Goal: Task Accomplishment & Management: Use online tool/utility

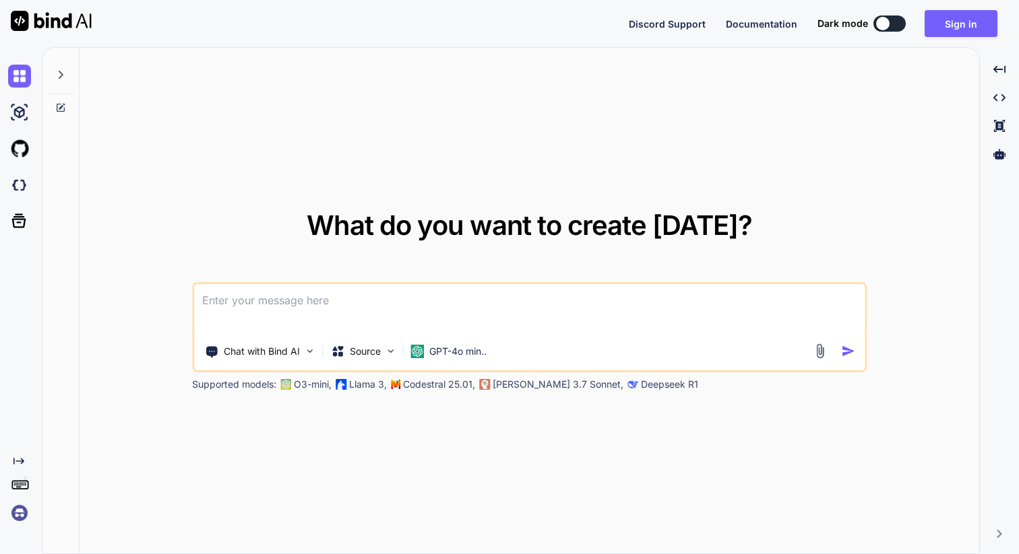
click at [885, 15] on button at bounding box center [889, 23] width 32 height 16
type textarea "x"
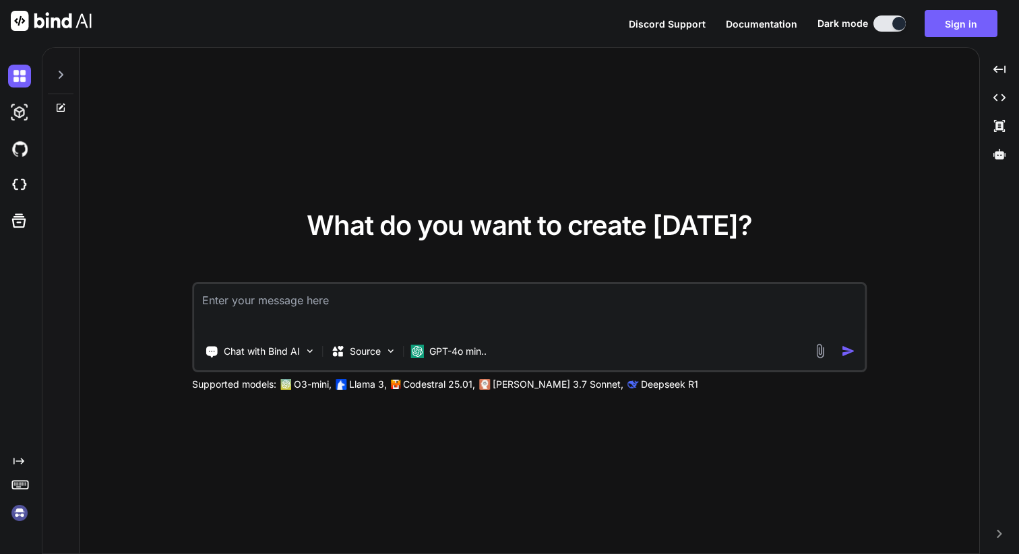
click at [327, 296] on textarea at bounding box center [529, 309] width 670 height 50
click at [249, 306] on textarea at bounding box center [529, 309] width 670 height 50
click at [822, 356] on img at bounding box center [819, 351] width 15 height 15
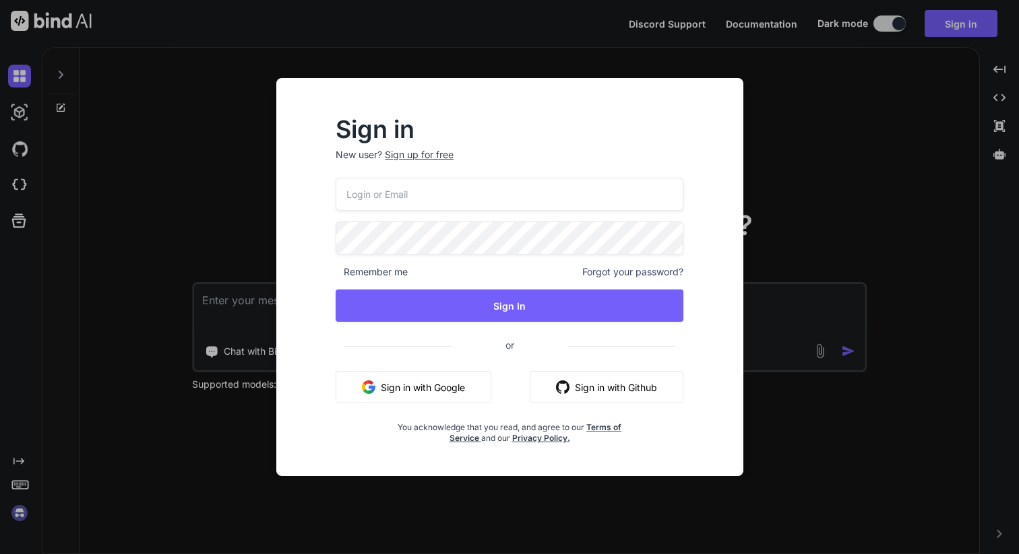
click at [444, 387] on button "Sign in with Google" at bounding box center [414, 387] width 156 height 32
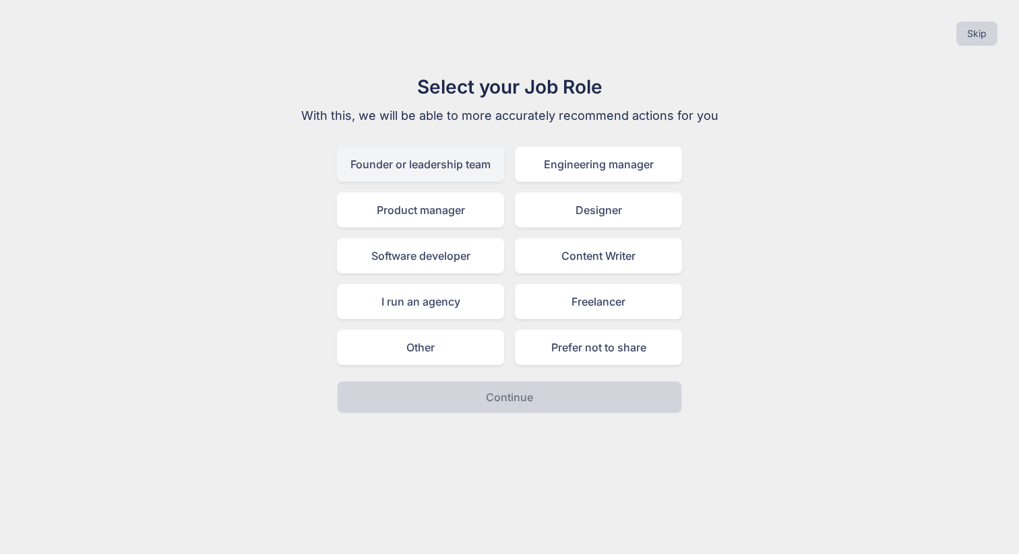
click at [462, 161] on div "Founder or leadership team" at bounding box center [420, 164] width 167 height 35
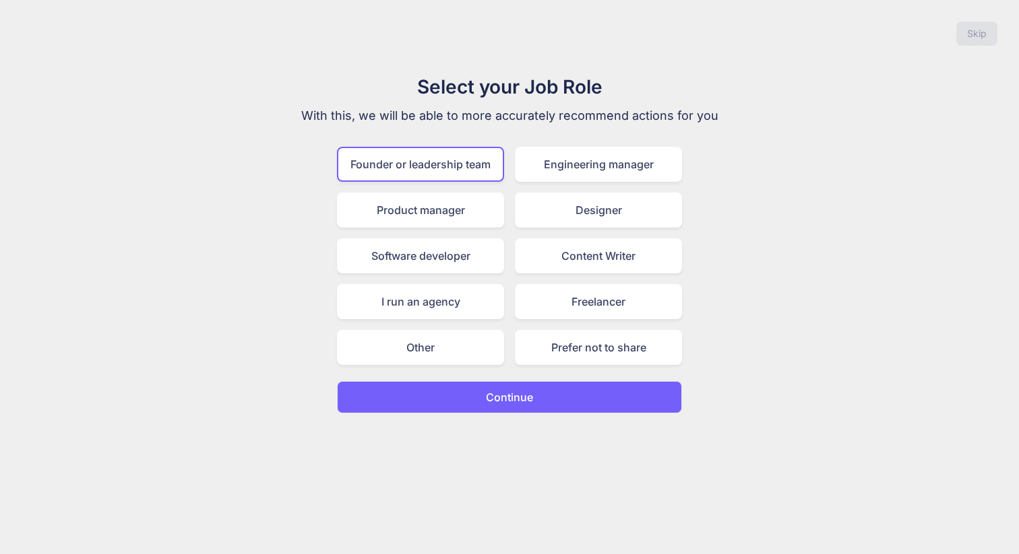
click at [522, 390] on p "Continue" at bounding box center [509, 397] width 47 height 16
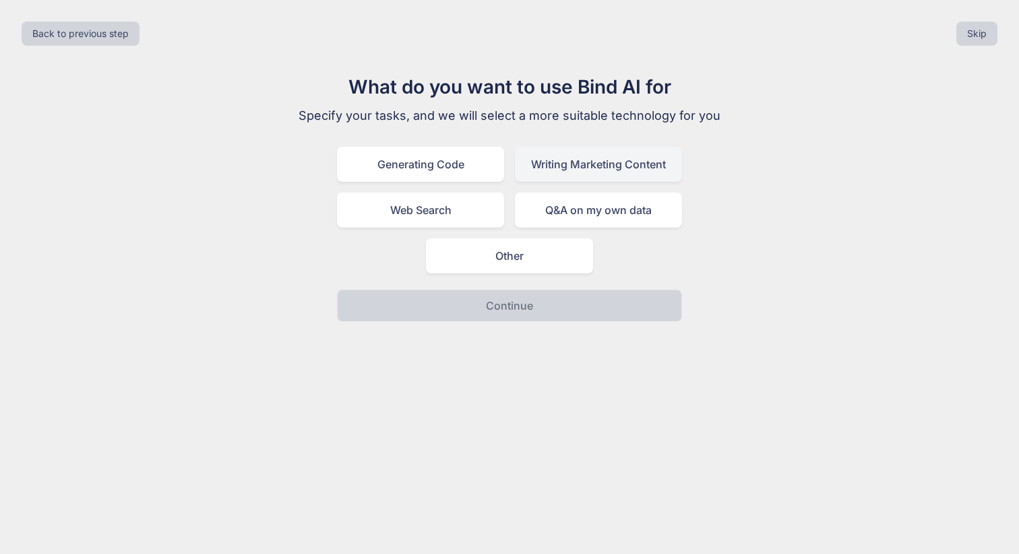
click at [601, 166] on div "Writing Marketing Content" at bounding box center [598, 164] width 167 height 35
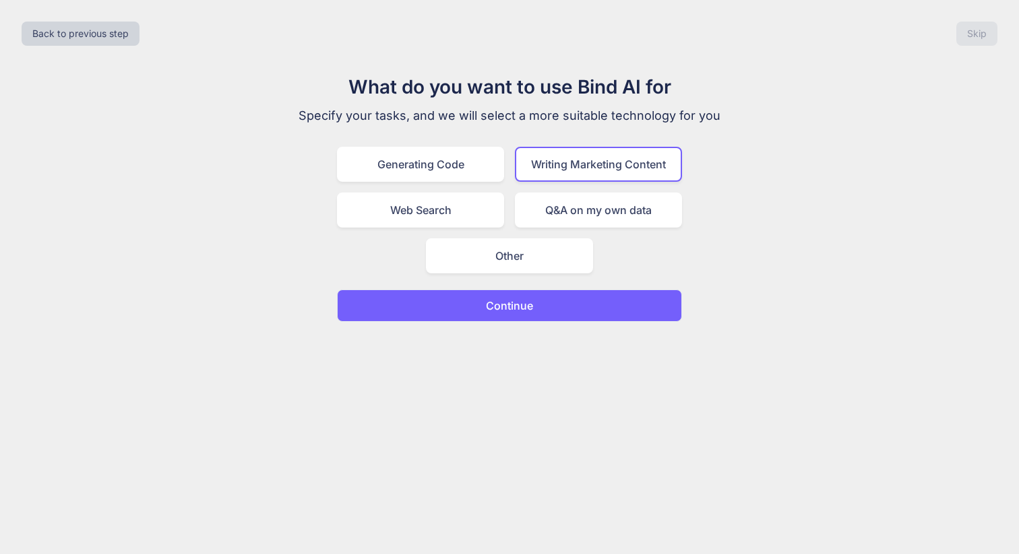
click at [579, 300] on button "Continue" at bounding box center [509, 306] width 345 height 32
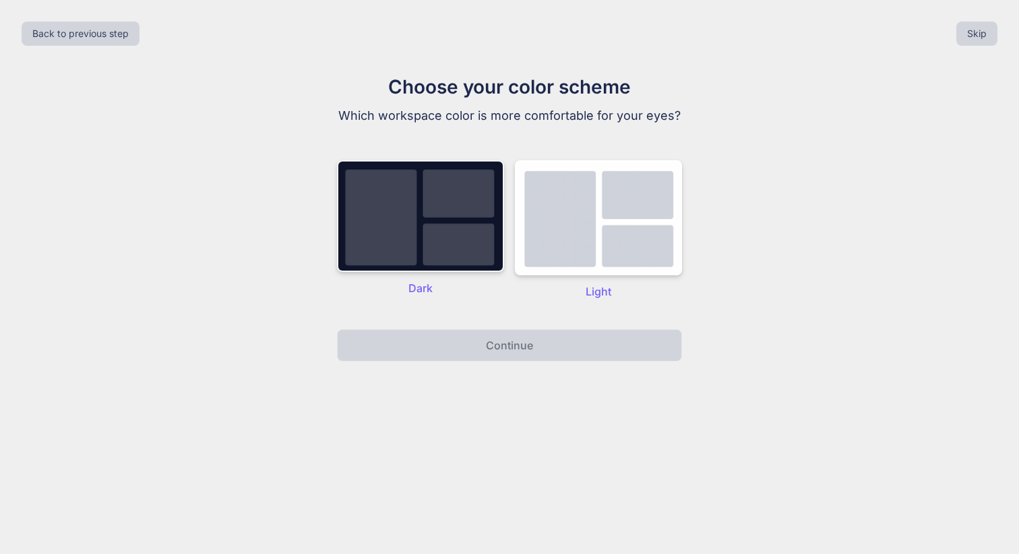
click at [468, 249] on img at bounding box center [420, 216] width 167 height 112
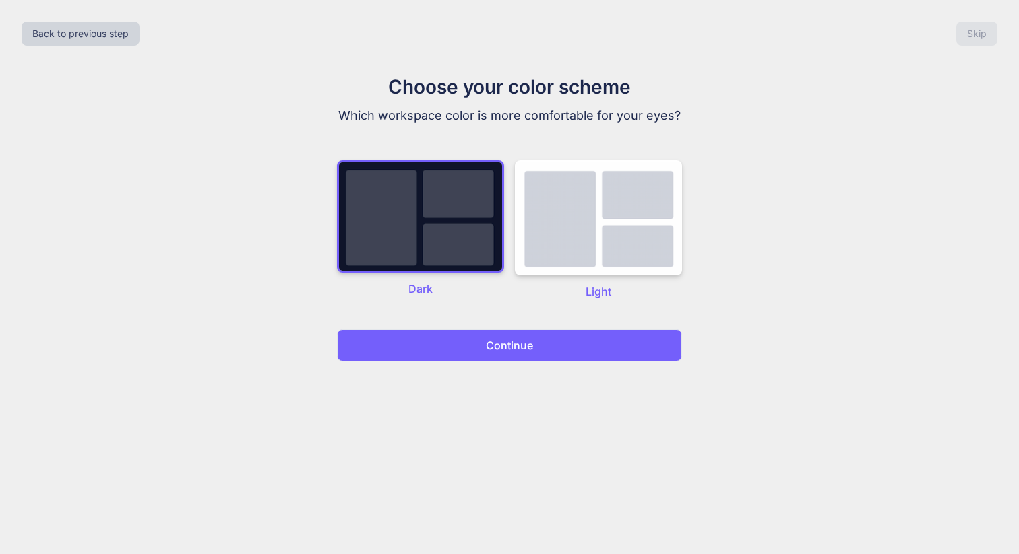
click at [493, 345] on p "Continue" at bounding box center [509, 346] width 47 height 16
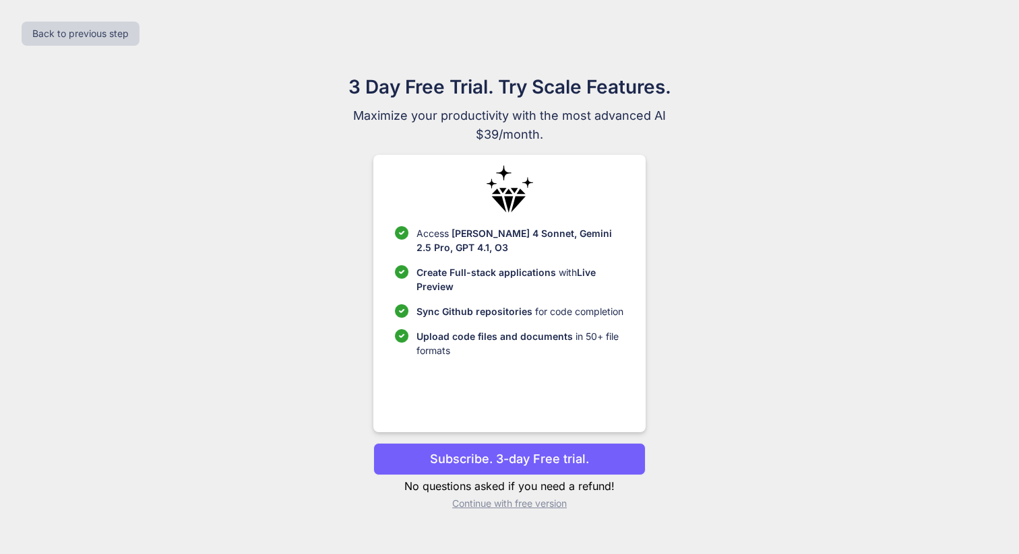
click at [502, 507] on p "Continue with free version" at bounding box center [509, 503] width 272 height 13
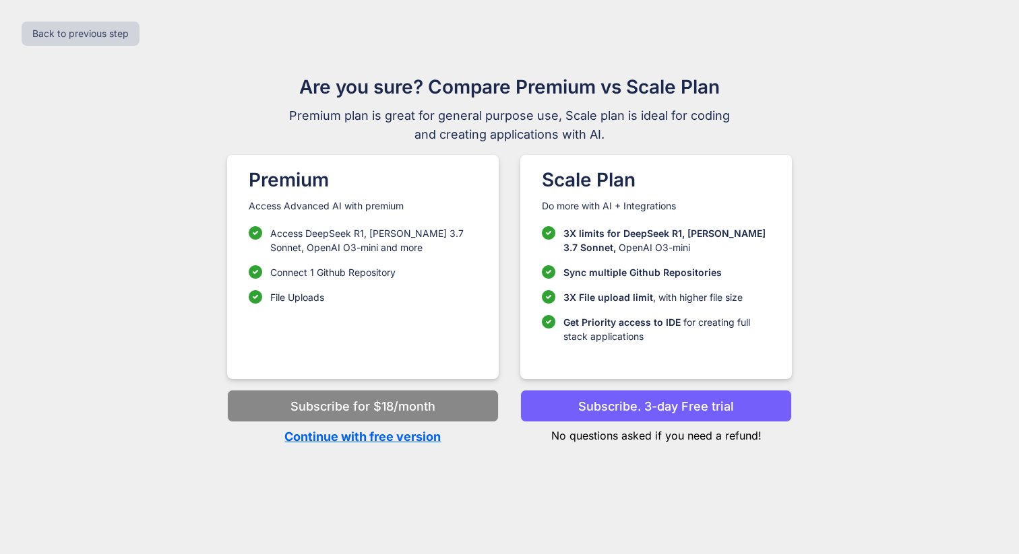
click at [393, 437] on p "Continue with free version" at bounding box center [363, 437] width 272 height 18
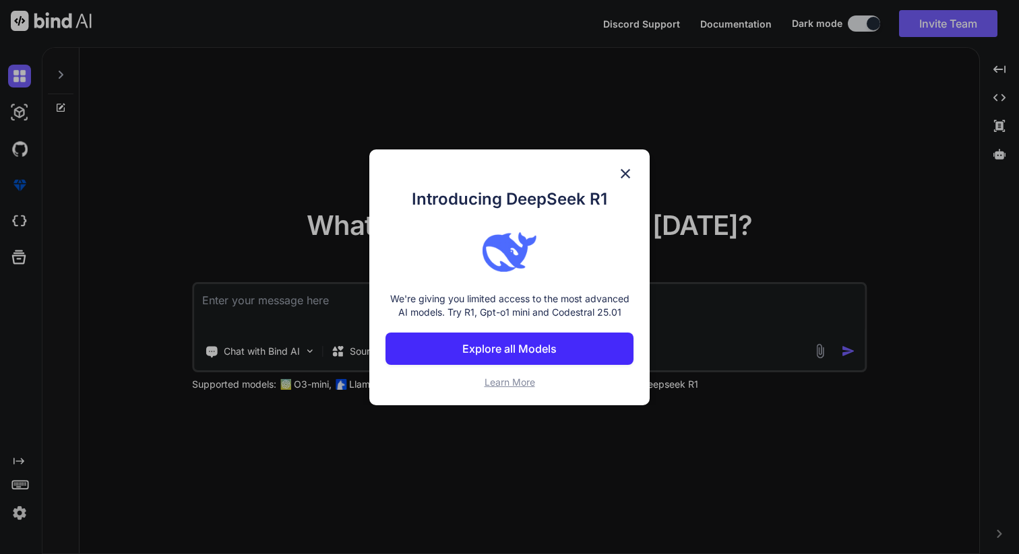
click at [621, 174] on img at bounding box center [625, 174] width 16 height 16
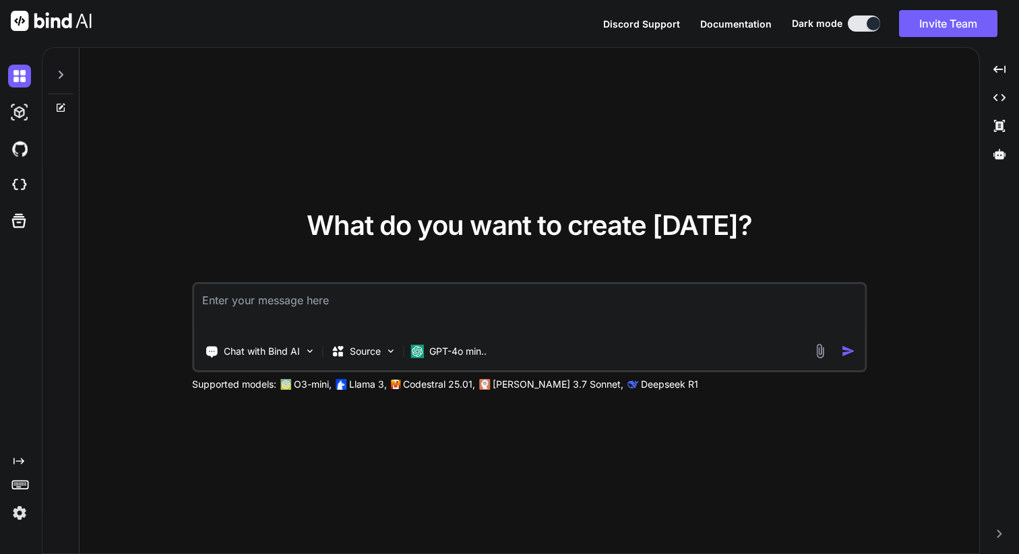
click at [826, 347] on img at bounding box center [819, 351] width 15 height 15
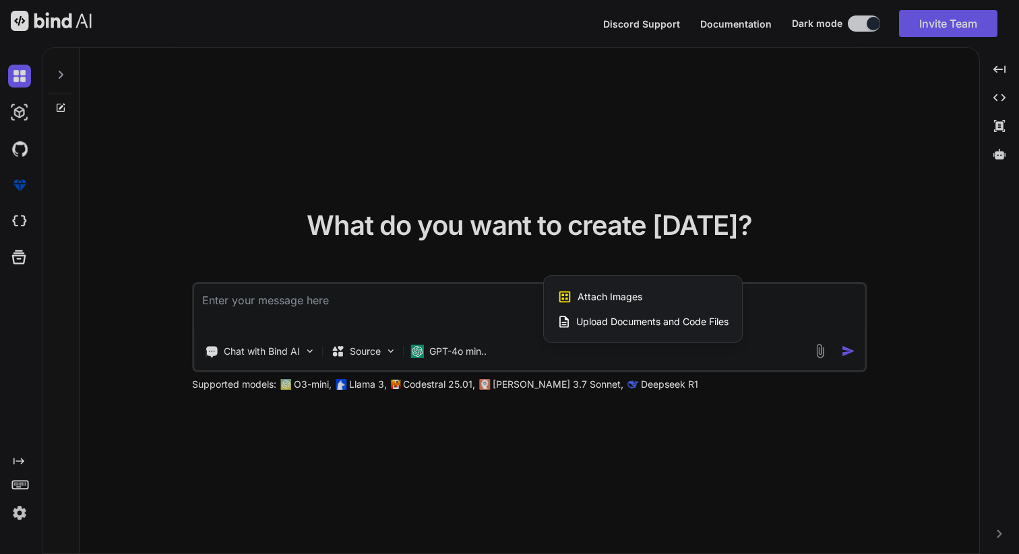
click at [643, 325] on span "Upload Documents and Code Files" at bounding box center [652, 321] width 152 height 13
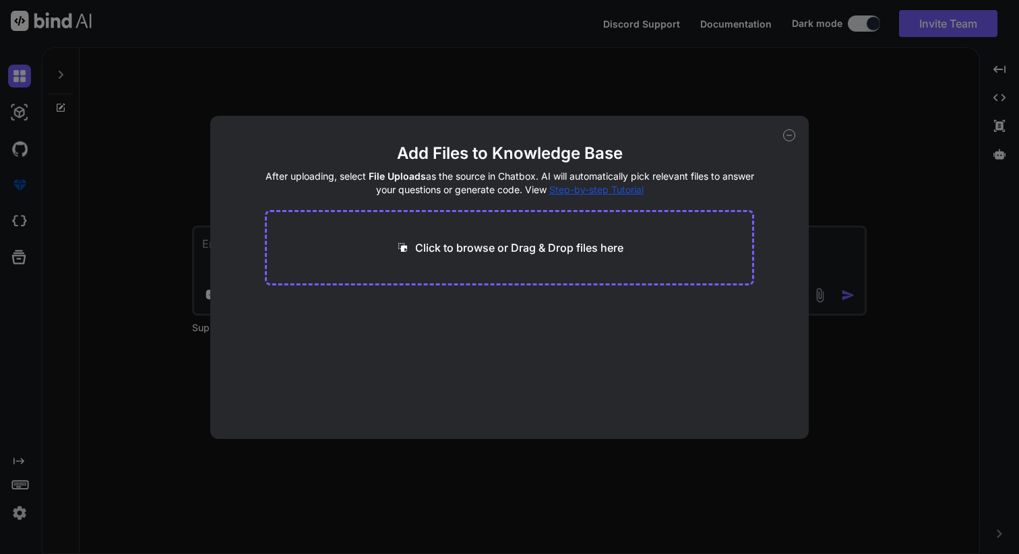
click at [543, 258] on div "Click to browse or Drag & Drop files here" at bounding box center [510, 247] width 490 height 75
click at [521, 245] on p "Click to browse or Drag & Drop files here" at bounding box center [519, 248] width 208 height 16
type input "C:\fakepath\SBA Enterprise Cybersecurity Services RFQ.1758045883664.pdf"
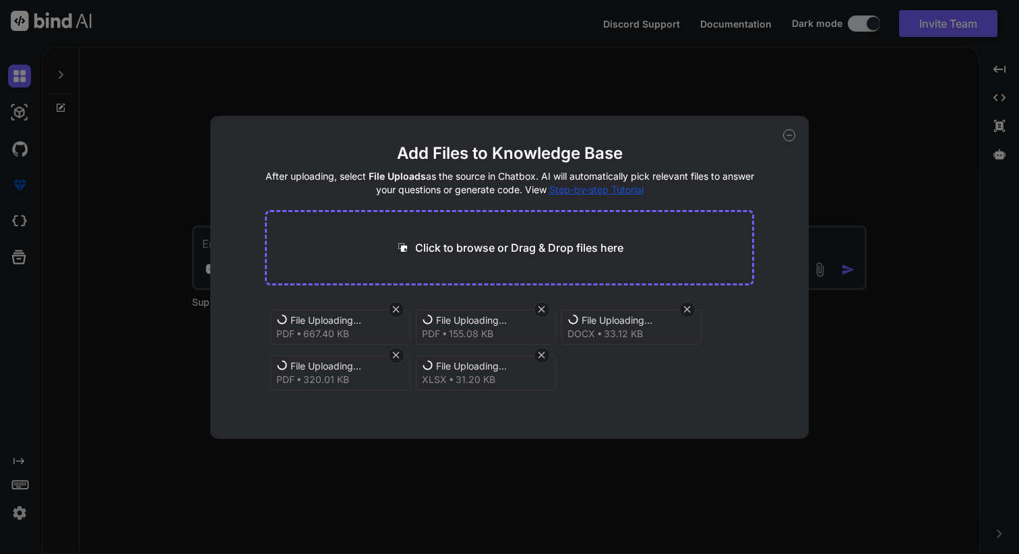
click at [543, 356] on icon at bounding box center [541, 355] width 11 height 11
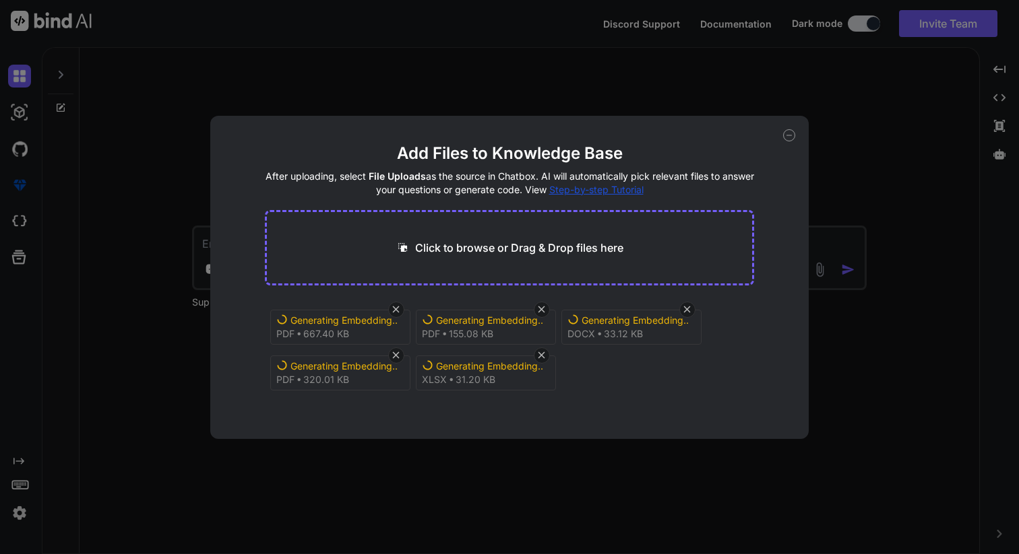
click at [790, 134] on icon at bounding box center [789, 135] width 12 height 12
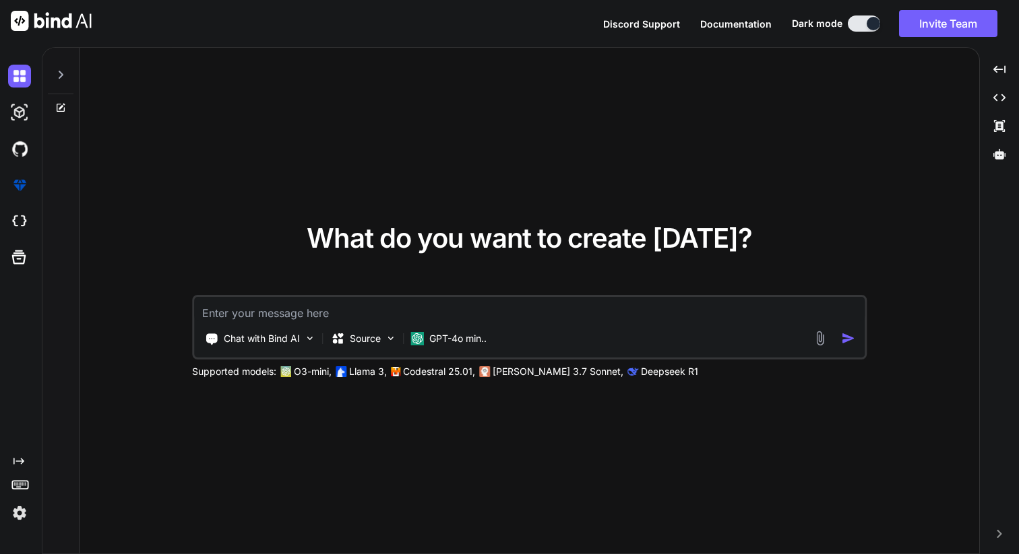
click at [821, 337] on img at bounding box center [819, 338] width 15 height 15
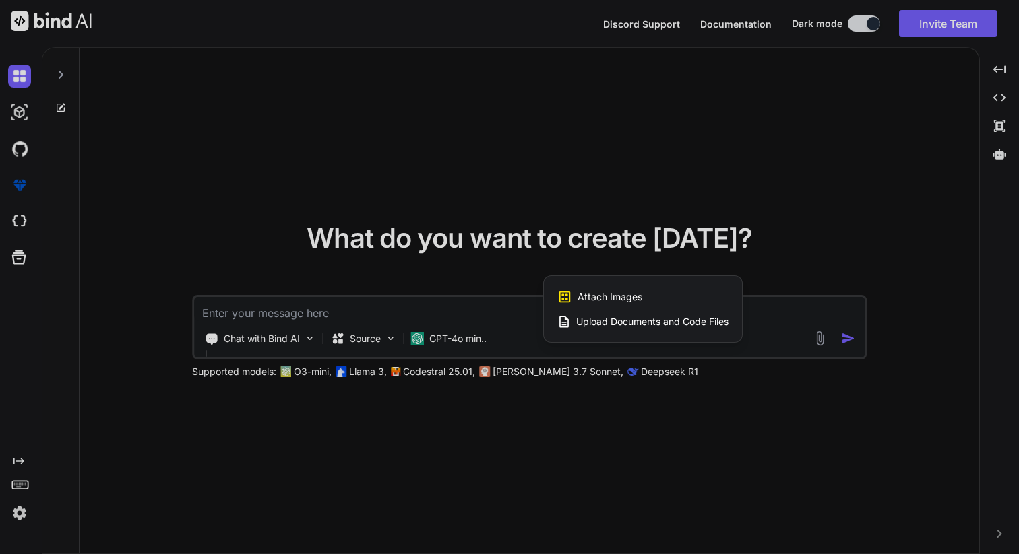
click at [668, 319] on span "Upload Documents and Code Files" at bounding box center [652, 321] width 152 height 13
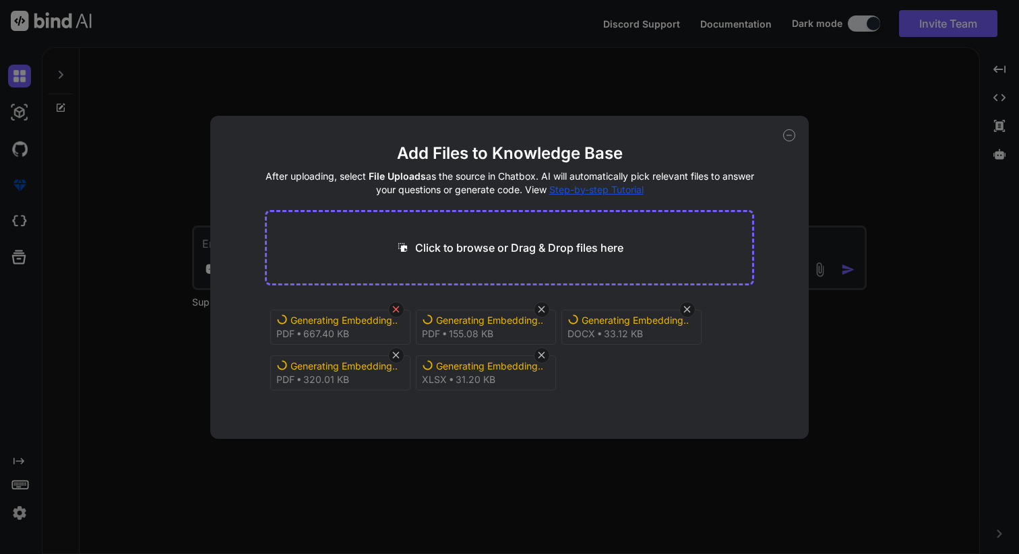
click at [391, 313] on icon at bounding box center [395, 309] width 11 height 11
click at [394, 309] on icon at bounding box center [395, 309] width 11 height 11
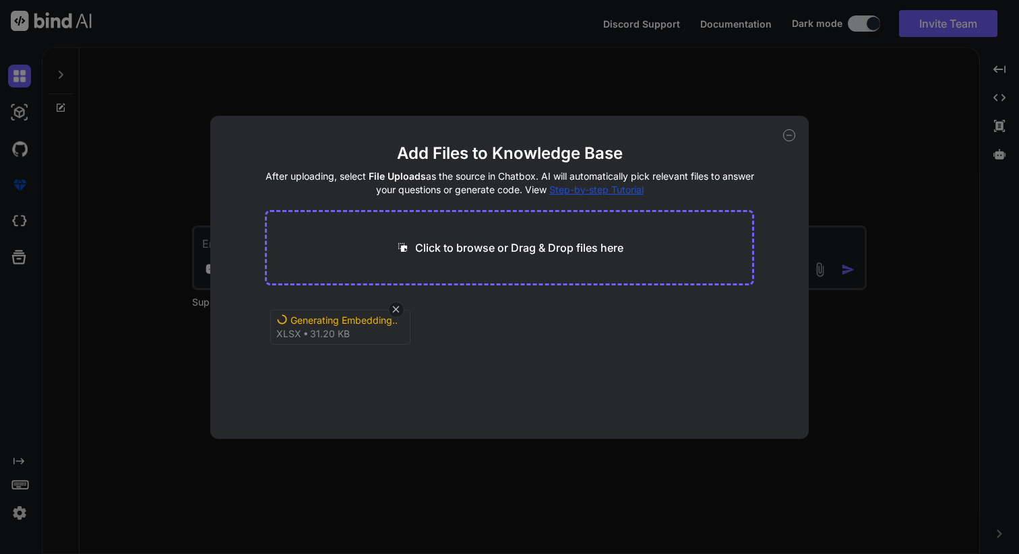
click at [394, 309] on icon at bounding box center [395, 309] width 11 height 11
click at [504, 248] on p "Click to browse or Drag & Drop files here" at bounding box center [519, 248] width 208 height 16
type input "C:\fakepath\SBA Enterprise Cybersecurity Services RFQ.1758045883664.pdf"
